Goal: Find specific page/section: Find specific page/section

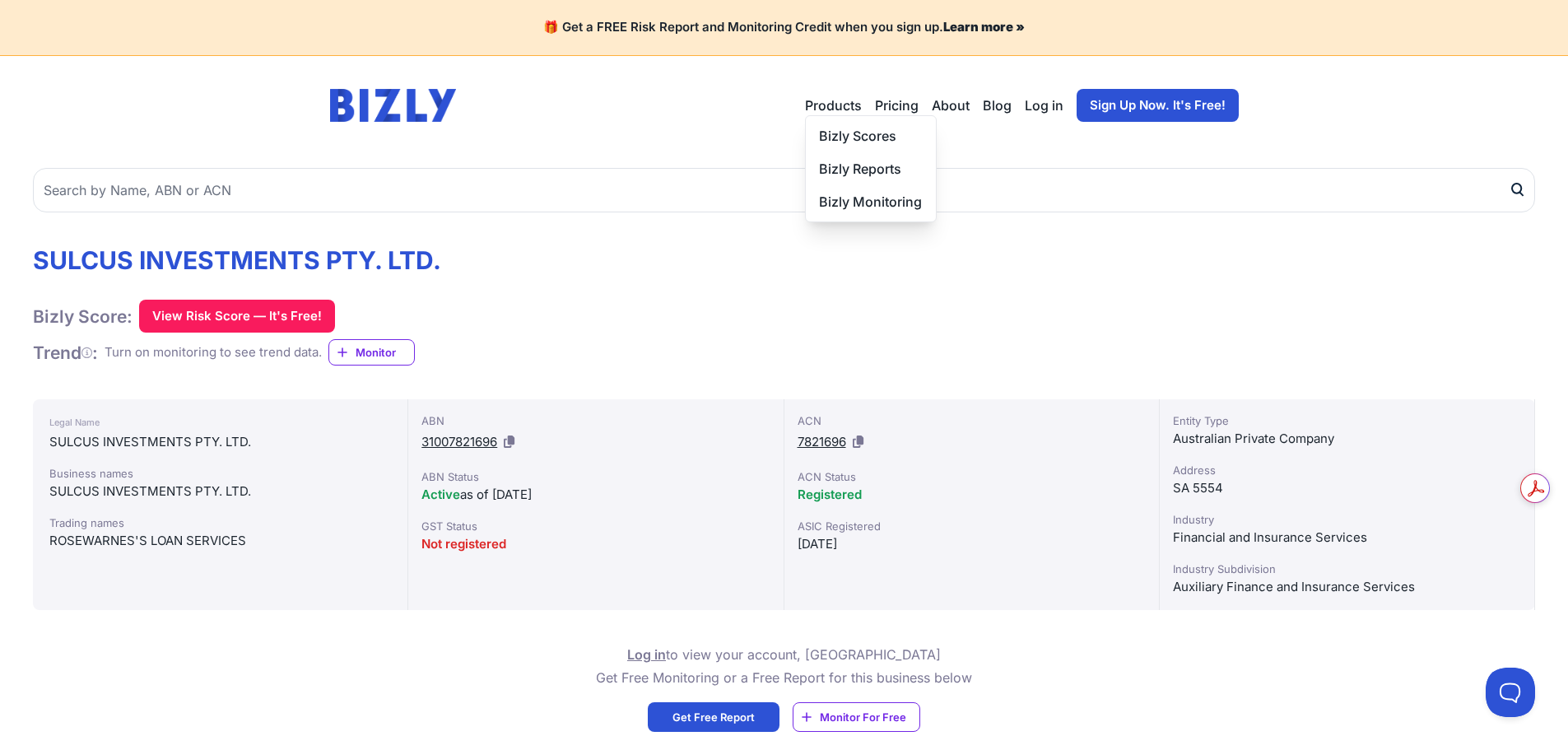
click at [828, 103] on button "Products" at bounding box center [834, 106] width 57 height 20
click at [839, 105] on button "Products" at bounding box center [834, 106] width 57 height 20
click at [852, 108] on button "Products" at bounding box center [834, 106] width 57 height 20
click at [850, 136] on link "Bizly Scores" at bounding box center [871, 135] width 130 height 33
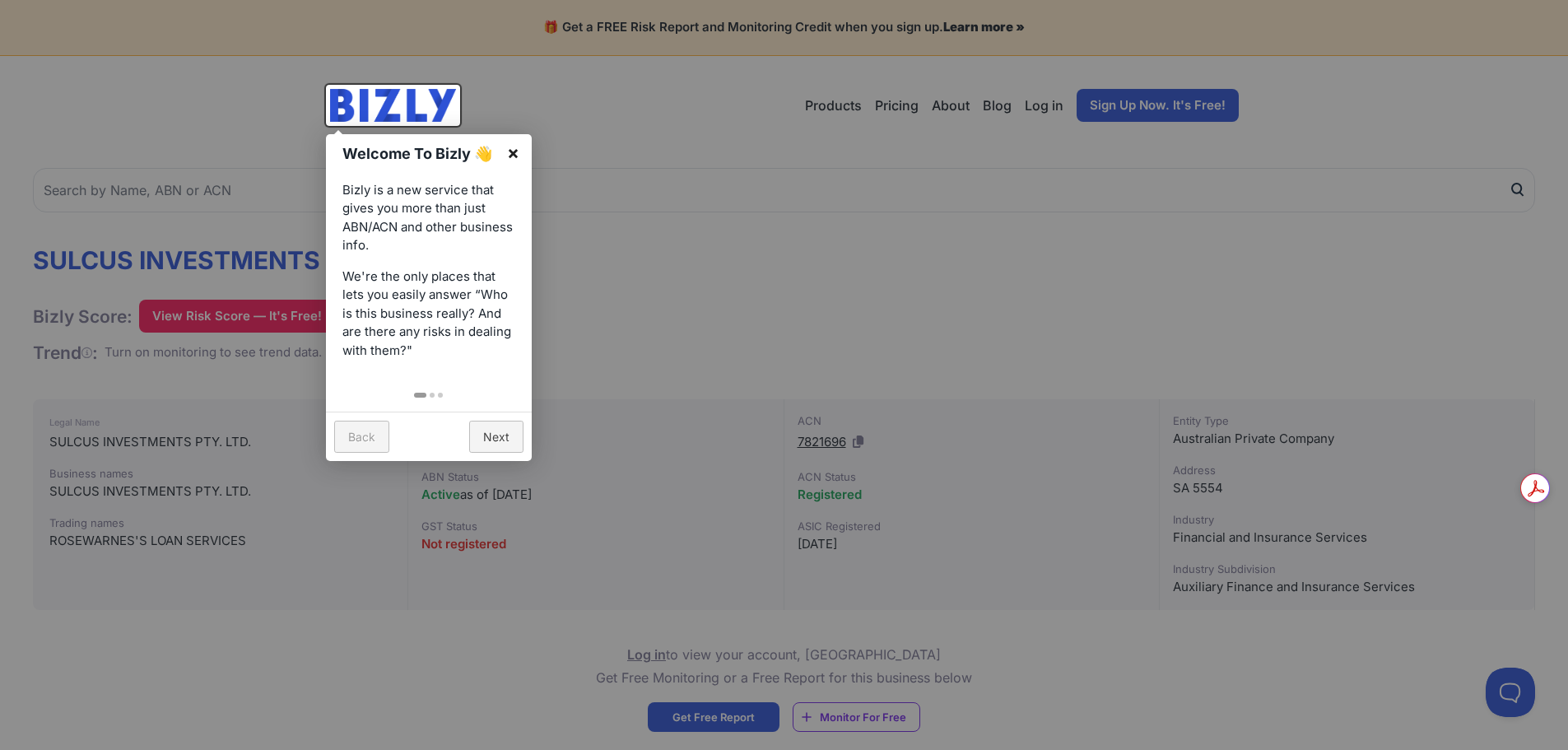
click at [510, 156] on link "×" at bounding box center [513, 153] width 37 height 37
